Goal: Task Accomplishment & Management: Complete application form

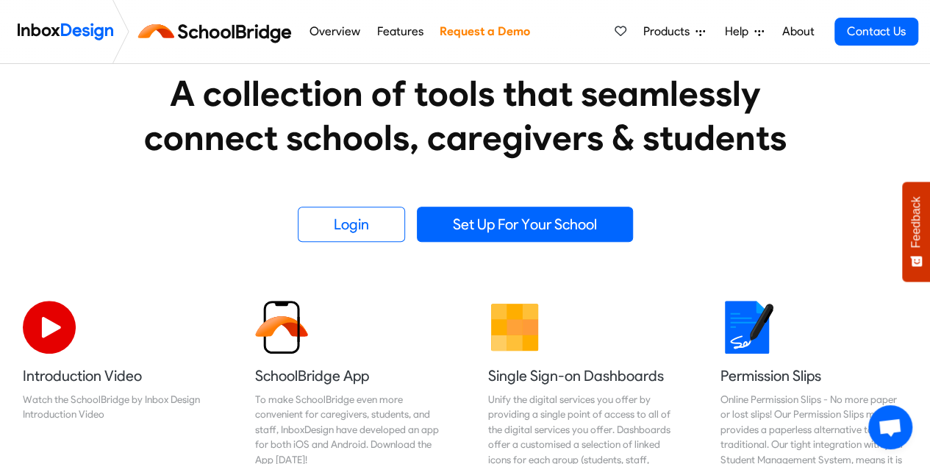
scroll to position [249, 0]
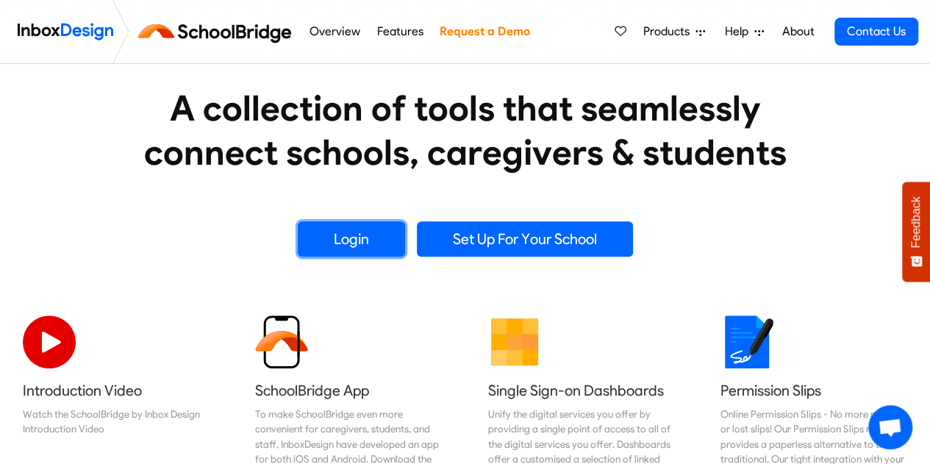
click at [341, 245] on link "Login" at bounding box center [351, 238] width 107 height 35
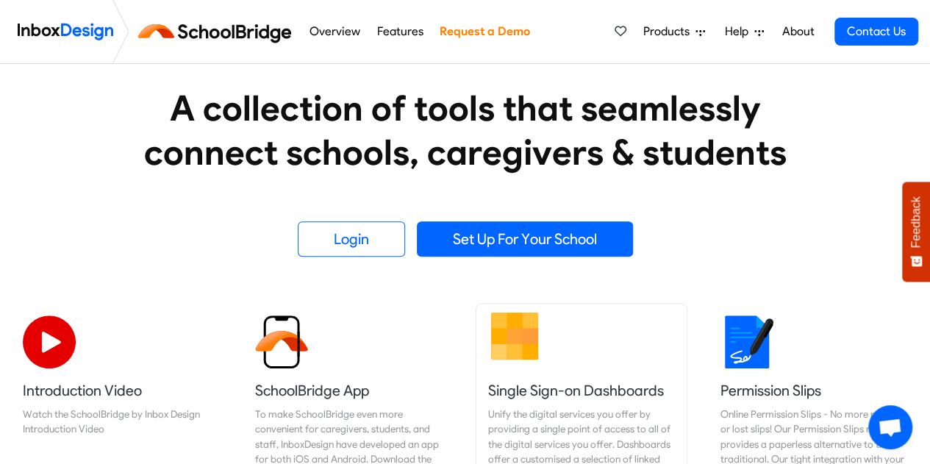
click at [531, 383] on h5 "Single Sign-on Dashboards" at bounding box center [581, 390] width 187 height 21
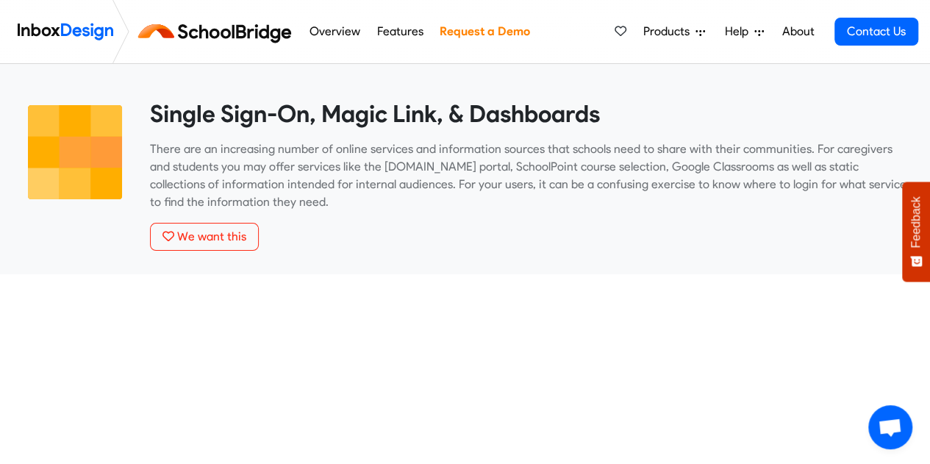
click at [103, 26] on img at bounding box center [66, 31] width 96 height 29
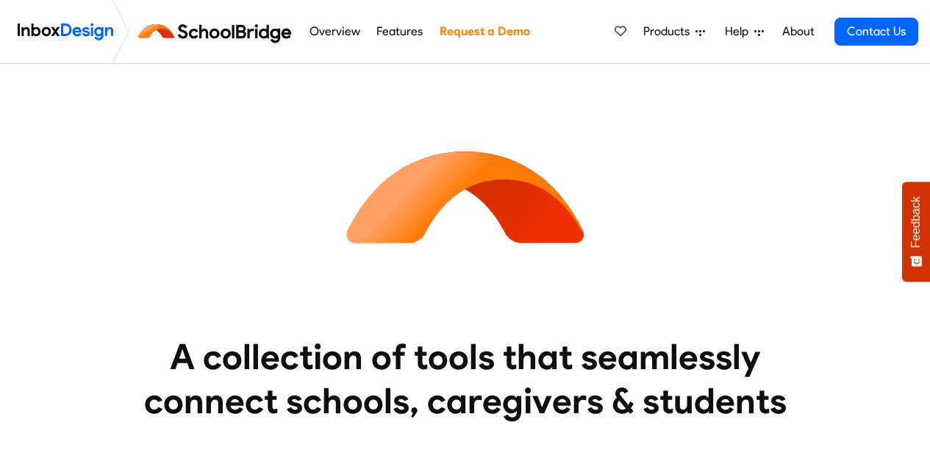
scroll to position [249, 0]
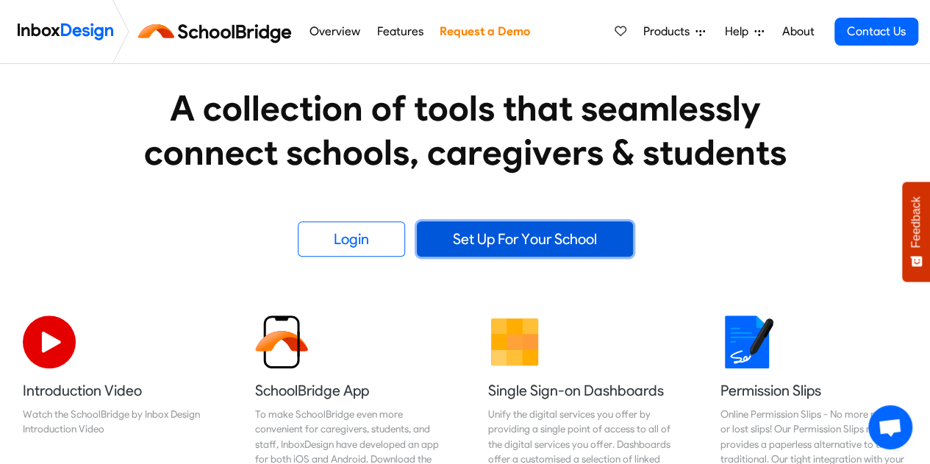
click at [550, 246] on link "Set Up For Your School" at bounding box center [525, 238] width 216 height 35
